Goal: Information Seeking & Learning: Learn about a topic

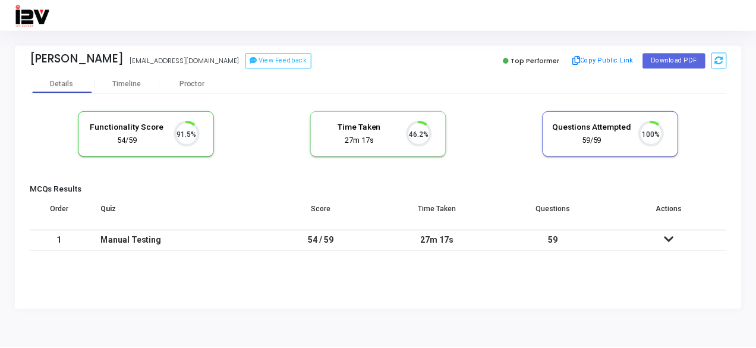
scroll to position [25, 30]
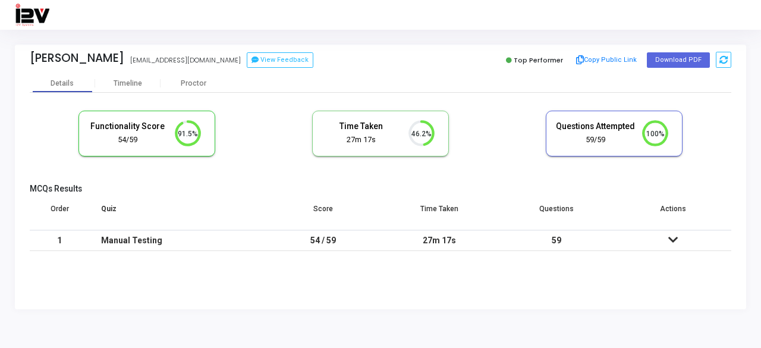
click at [667, 233] on td at bounding box center [673, 240] width 117 height 21
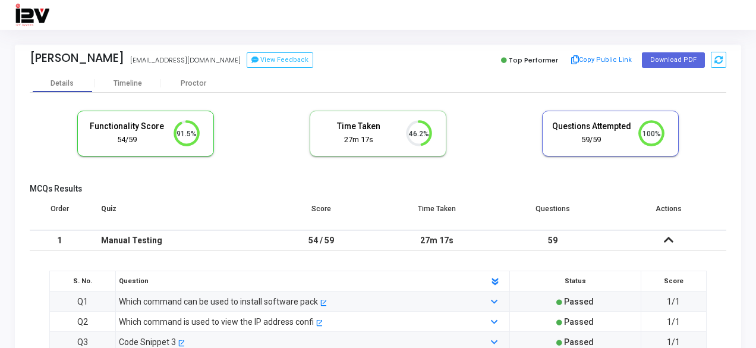
scroll to position [0, 0]
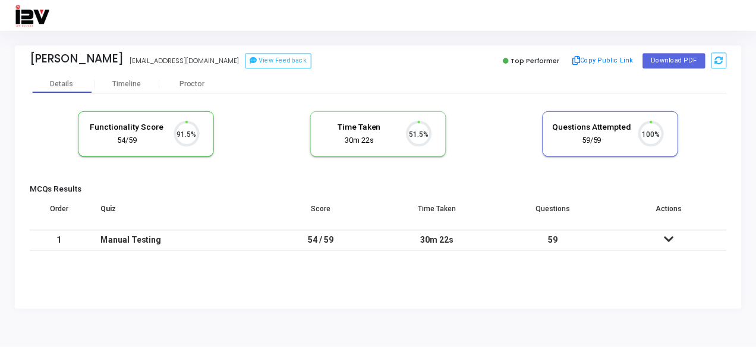
scroll to position [25, 30]
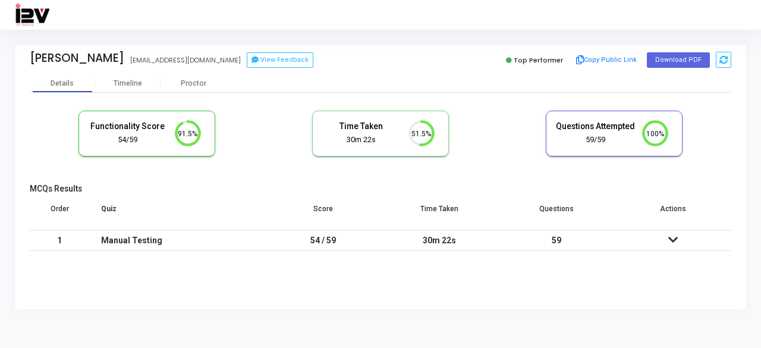
click at [672, 241] on icon at bounding box center [673, 239] width 10 height 8
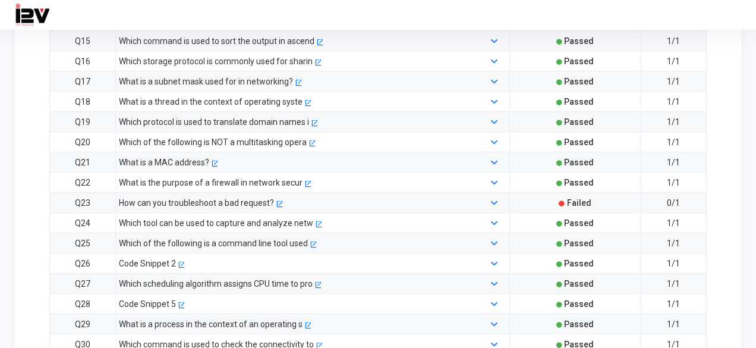
scroll to position [595, 0]
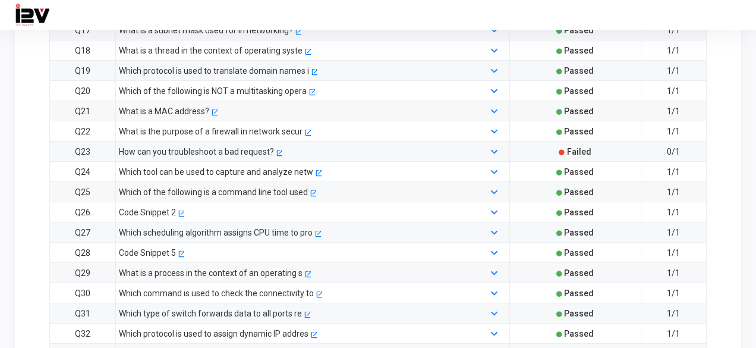
click at [246, 146] on div "How can you troubleshoot a bad request?" at bounding box center [196, 151] width 155 height 13
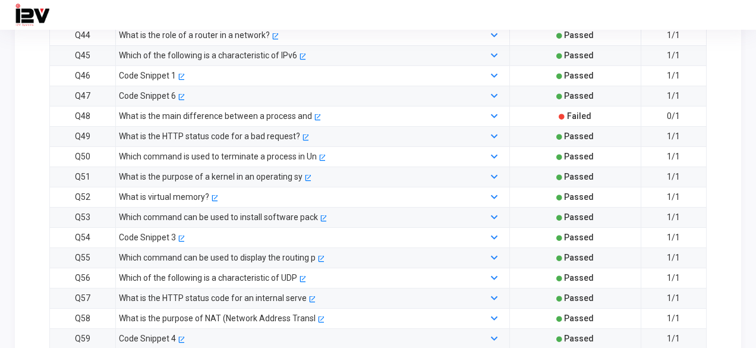
scroll to position [1275, 0]
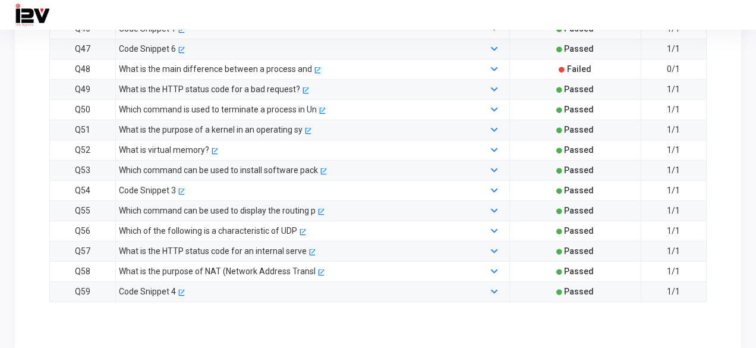
click at [246, 83] on div "What is the HTTP status code for a bad request?" at bounding box center [209, 89] width 181 height 13
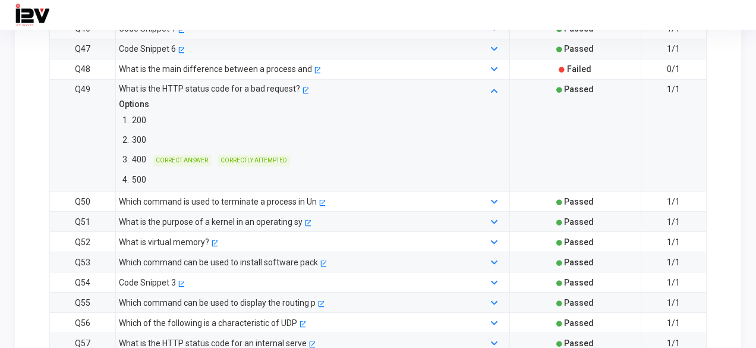
scroll to position [1368, 0]
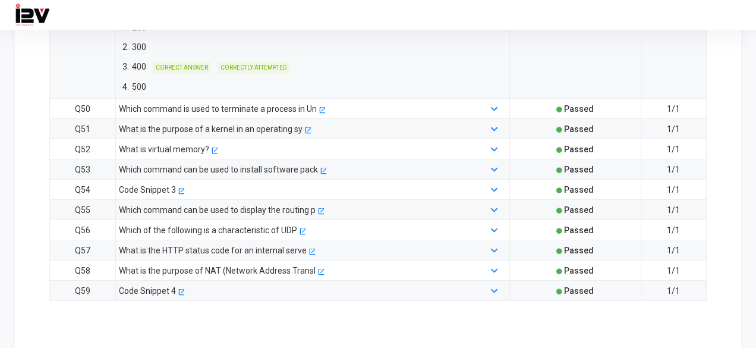
click at [142, 244] on div "What is the HTTP status code for an internal serve" at bounding box center [213, 250] width 188 height 13
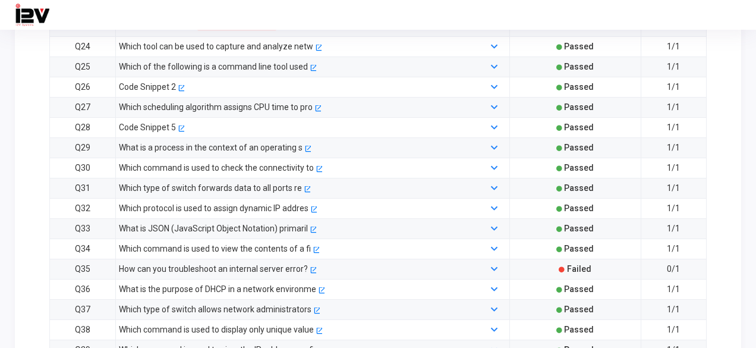
scroll to position [766, 0]
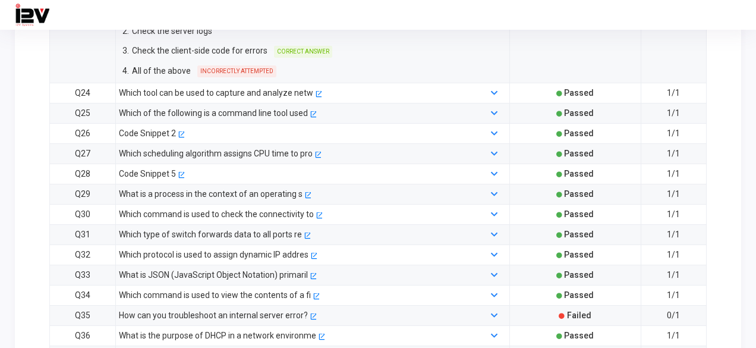
click at [226, 86] on div "Which tool can be used to capture and analyze netw" at bounding box center [216, 92] width 194 height 13
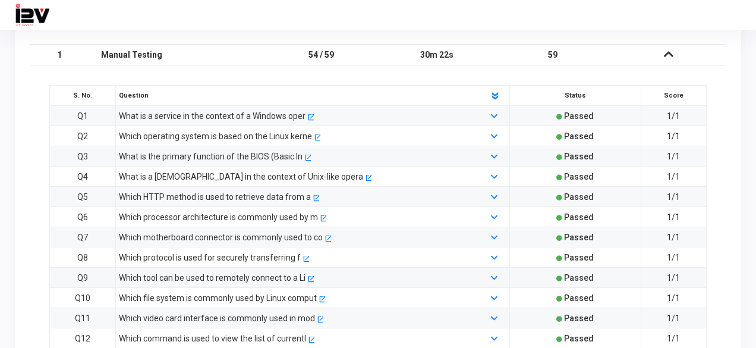
scroll to position [171, 0]
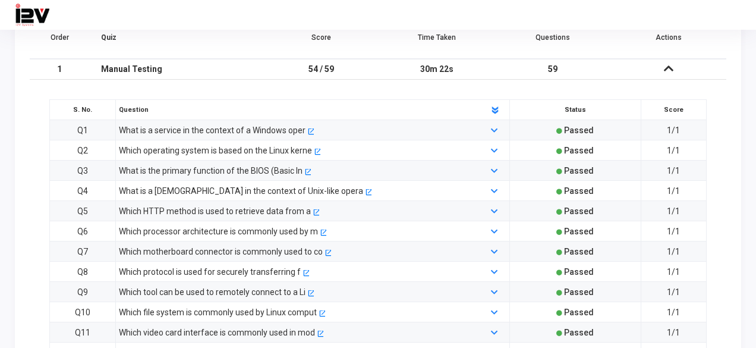
click at [189, 208] on div "Which HTTP method is used to retrieve data from a" at bounding box center [215, 211] width 192 height 13
click at [167, 208] on div "Which HTTP method is used to retrieve data from a" at bounding box center [215, 211] width 192 height 13
click at [493, 208] on icon at bounding box center [494, 212] width 7 height 8
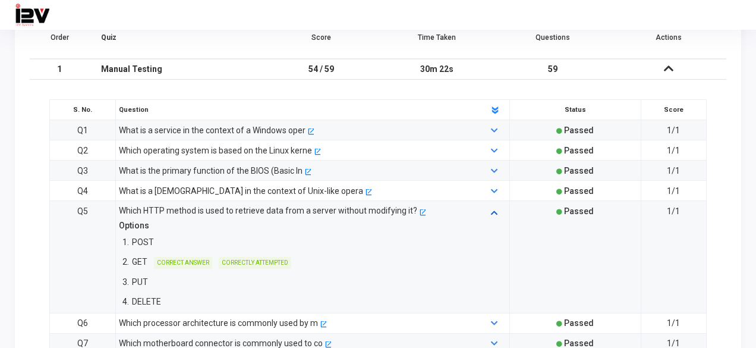
scroll to position [469, 0]
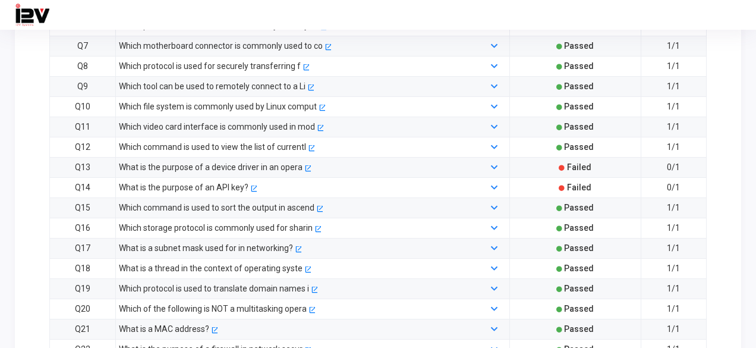
click at [205, 184] on div "What is the purpose of an API key?" at bounding box center [184, 187] width 130 height 13
